Goal: Check status: Check status

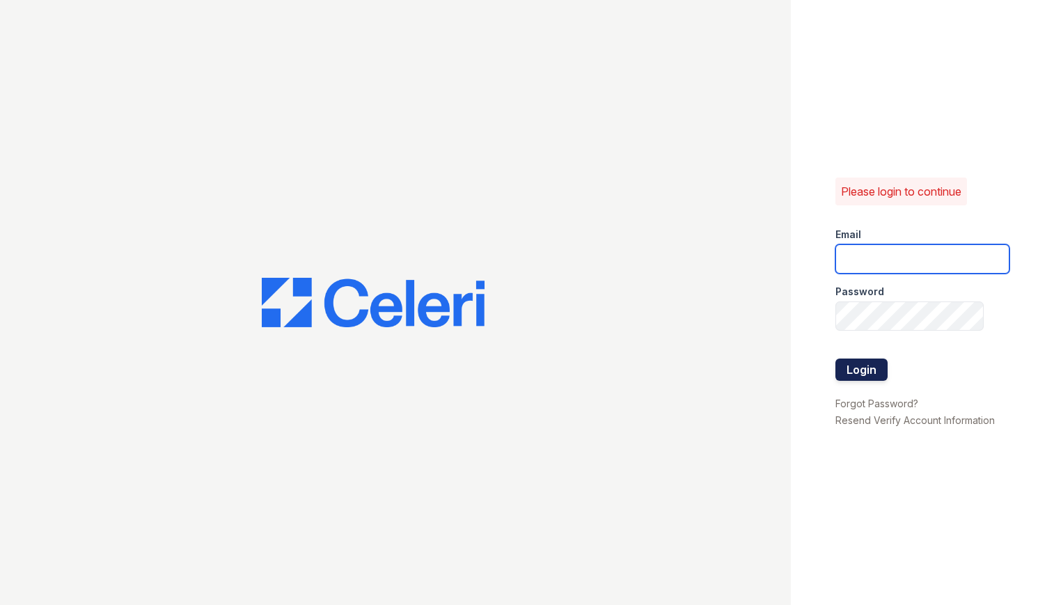
type input "[PERSON_NAME][EMAIL_ADDRESS][DOMAIN_NAME]"
click at [854, 373] on button "Login" at bounding box center [862, 370] width 52 height 22
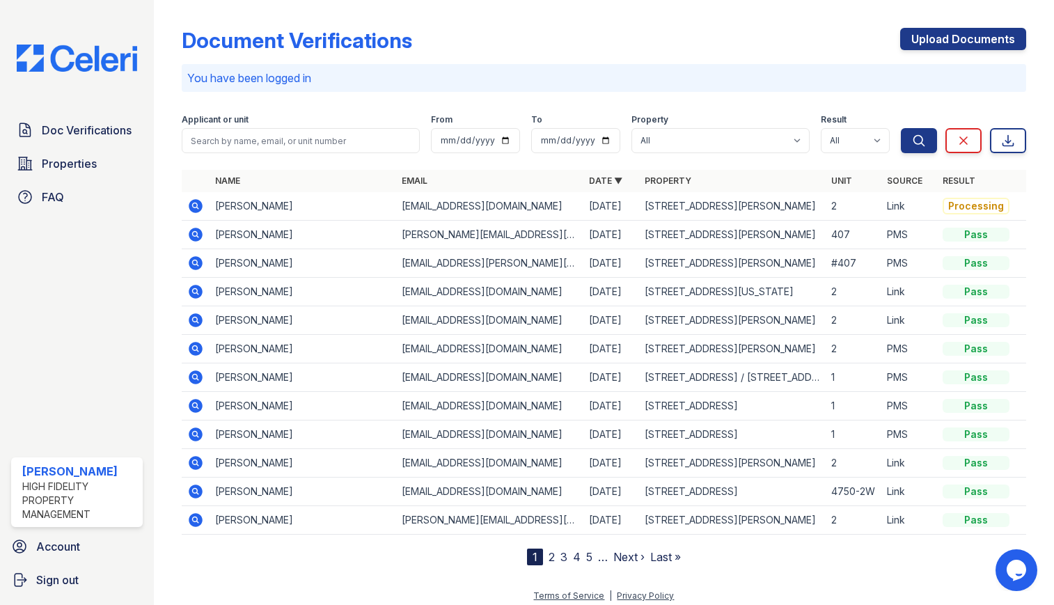
click at [200, 204] on icon at bounding box center [196, 206] width 14 height 14
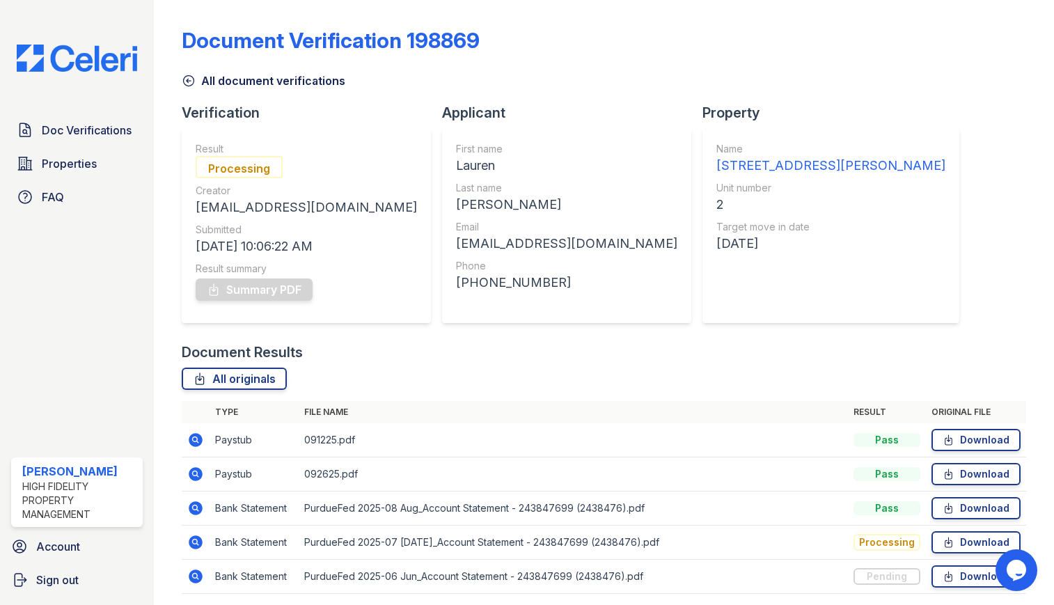
scroll to position [50, 0]
